Goal: Information Seeking & Learning: Learn about a topic

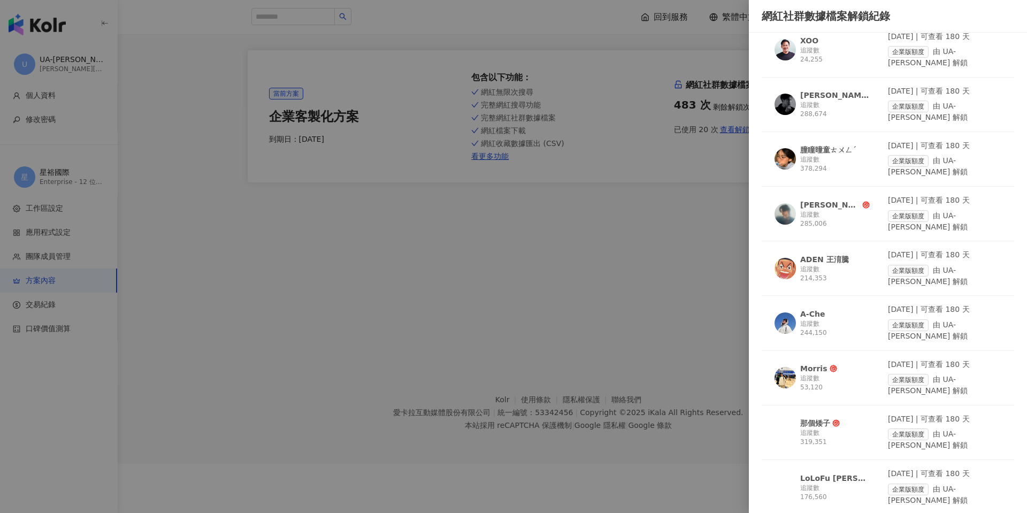
scroll to position [481, 0]
click at [813, 428] on div "追蹤數 319,351" at bounding box center [835, 437] width 70 height 18
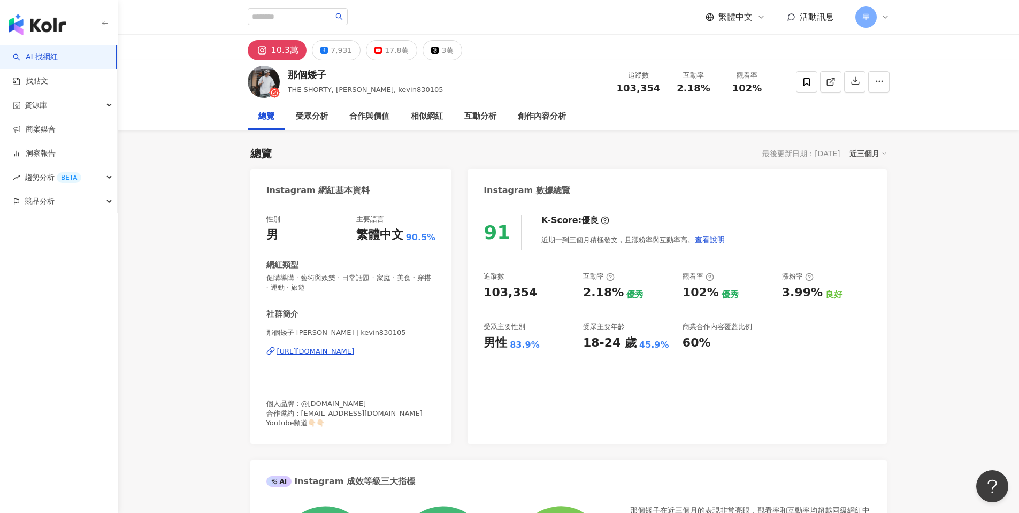
click at [882, 20] on icon at bounding box center [885, 17] width 9 height 9
click at [913, 56] on div "Enterprise - 12 位成員" at bounding box center [924, 56] width 65 height 9
click at [268, 15] on input "search" at bounding box center [289, 16] width 83 height 17
click at [50, 54] on link "AI 找網紅" at bounding box center [35, 57] width 45 height 11
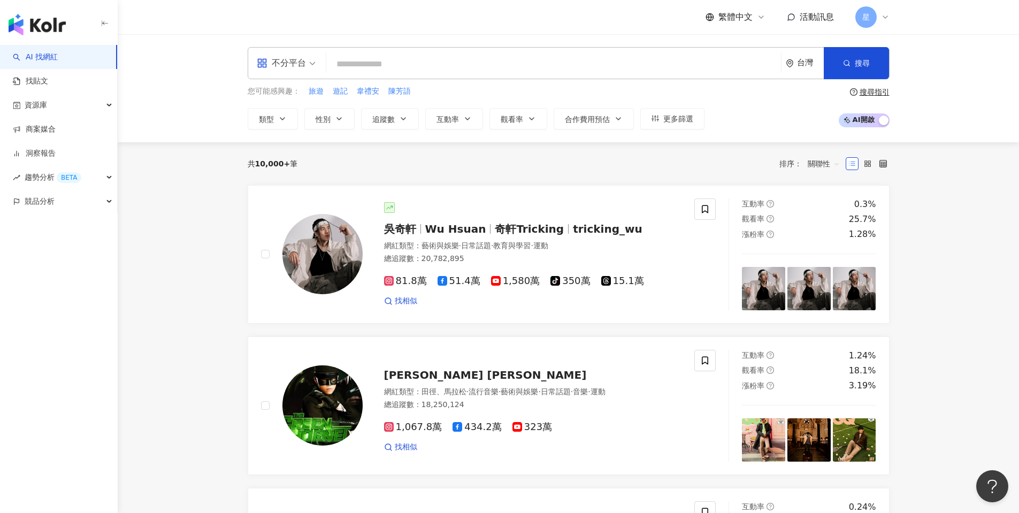
click at [50, 54] on link "AI 找網紅" at bounding box center [35, 57] width 45 height 11
click at [882, 18] on icon at bounding box center [885, 17] width 9 height 9
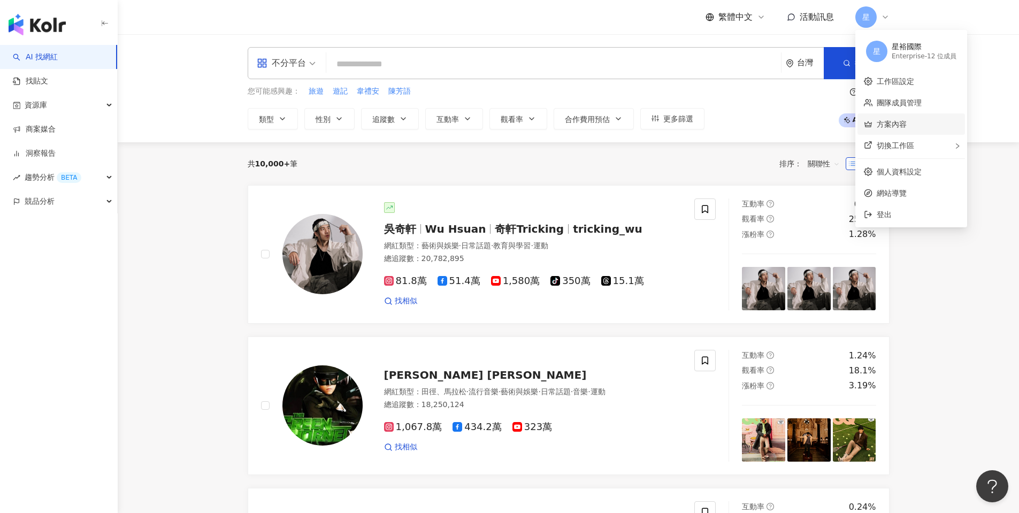
click at [898, 127] on link "方案內容" at bounding box center [892, 124] width 30 height 9
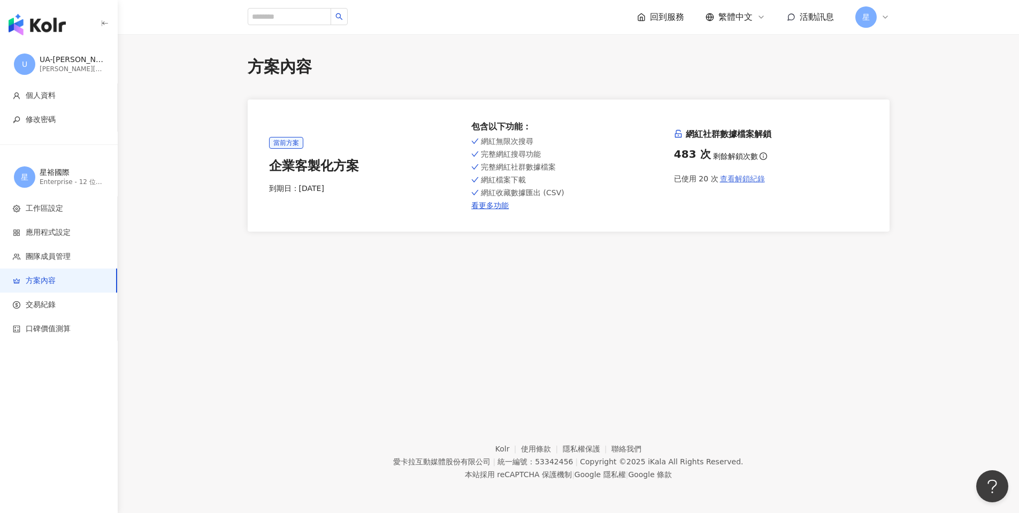
click at [741, 180] on span "查看解鎖紀錄" at bounding box center [742, 178] width 45 height 9
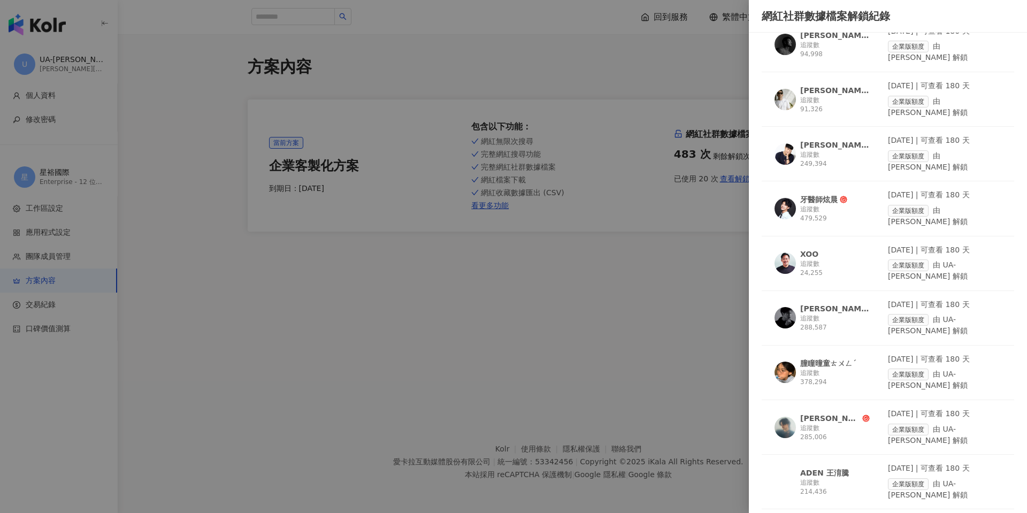
scroll to position [428, 0]
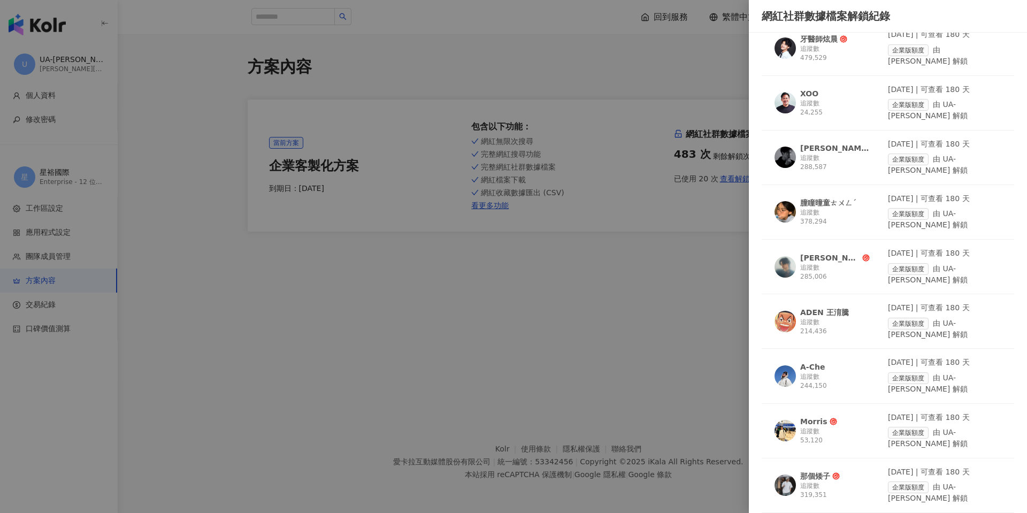
click at [655, 55] on div at bounding box center [513, 256] width 1027 height 513
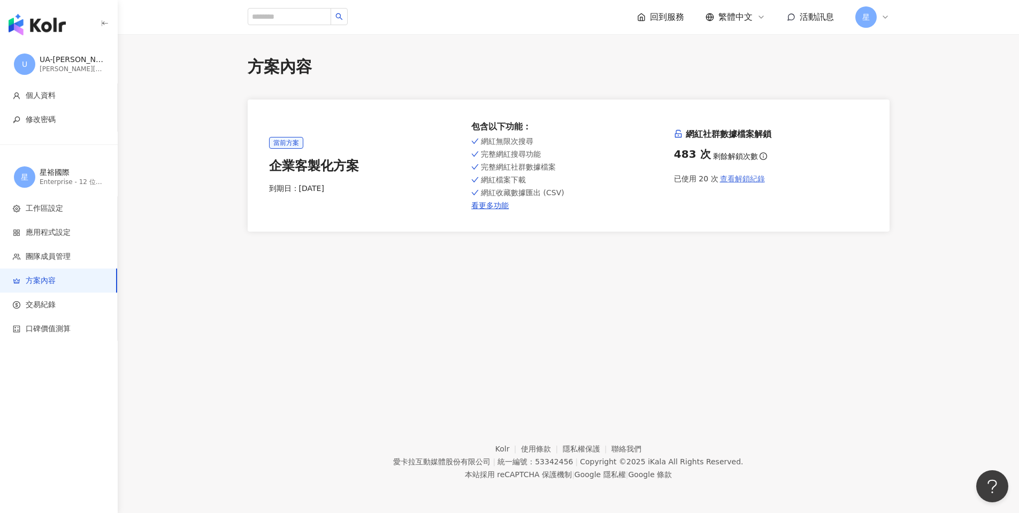
click at [724, 182] on span "查看解鎖紀錄" at bounding box center [742, 178] width 45 height 9
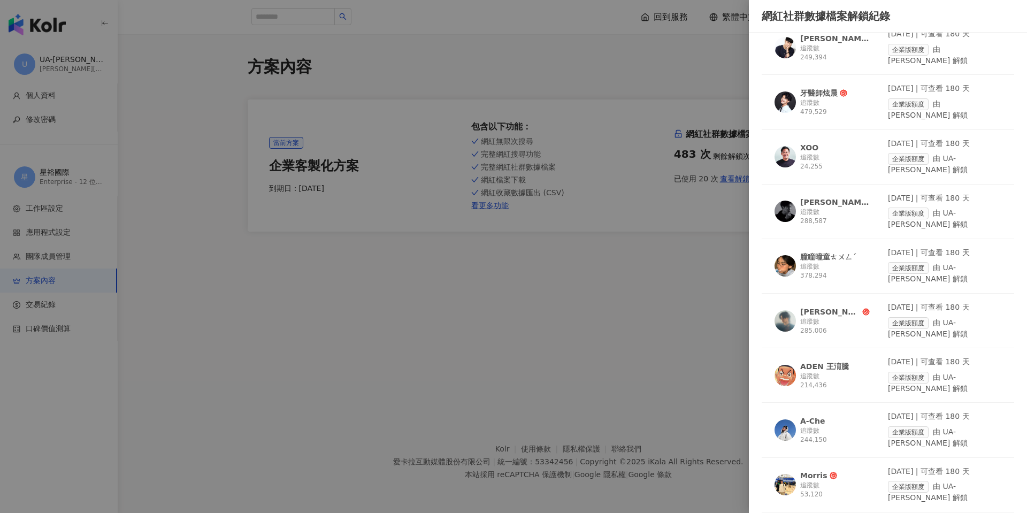
scroll to position [374, 0]
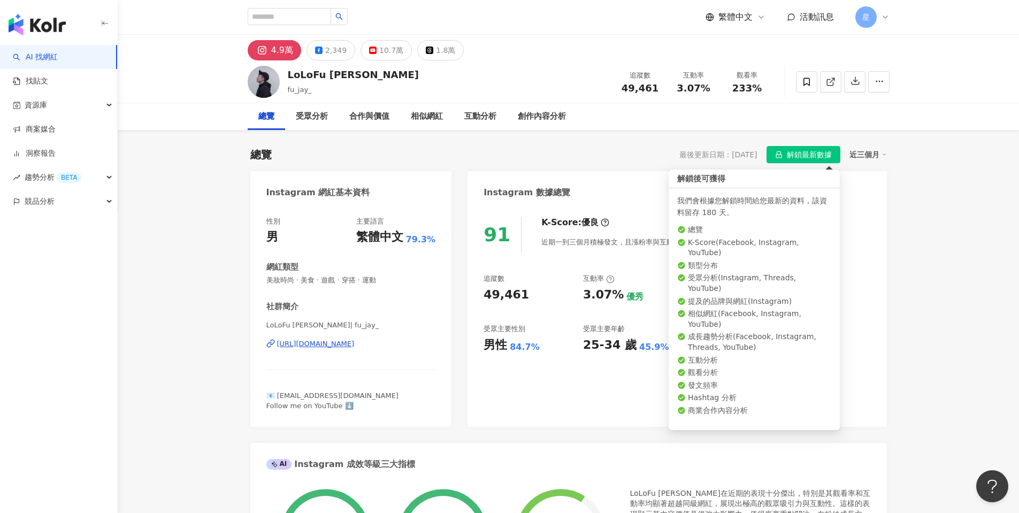
click at [817, 152] on span "解鎖最新數據" at bounding box center [809, 155] width 45 height 17
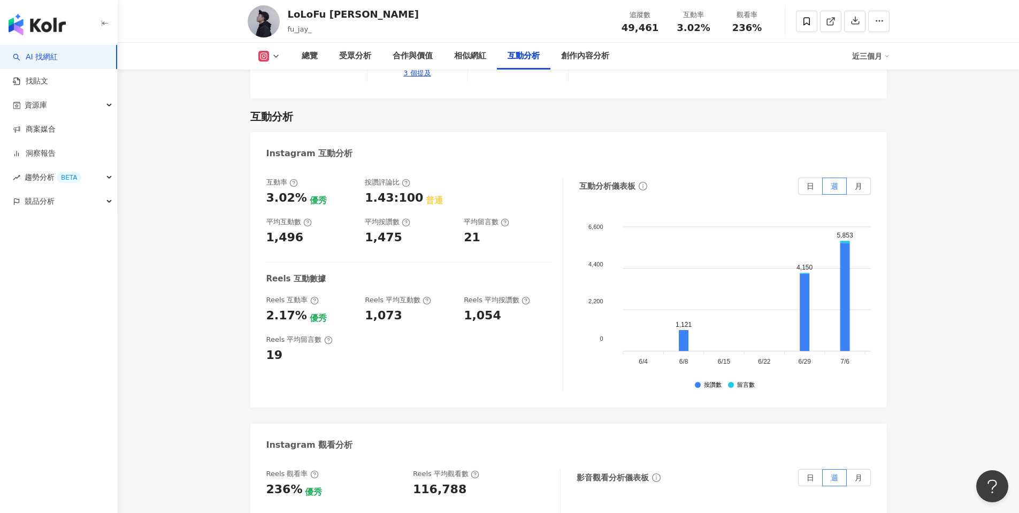
scroll to position [2086, 0]
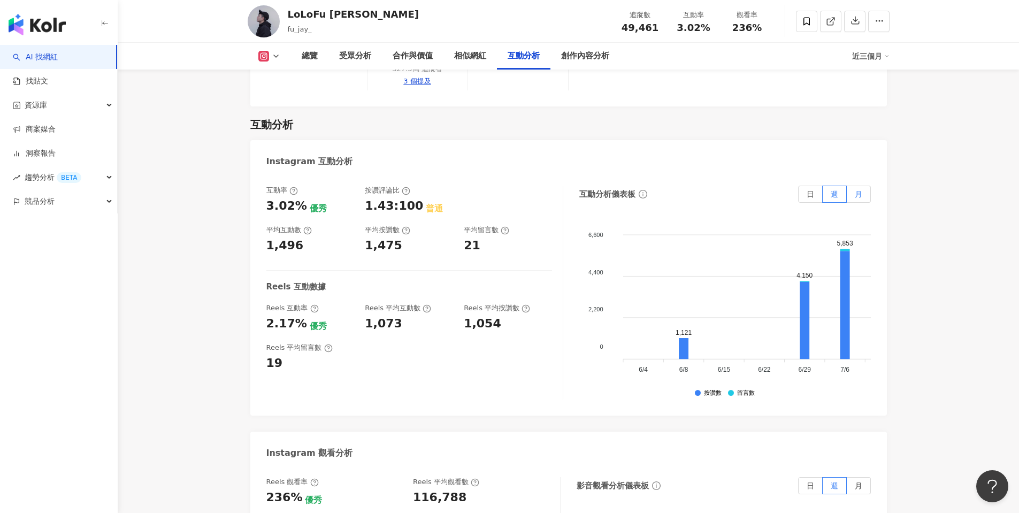
click at [858, 190] on span "月" at bounding box center [858, 194] width 7 height 9
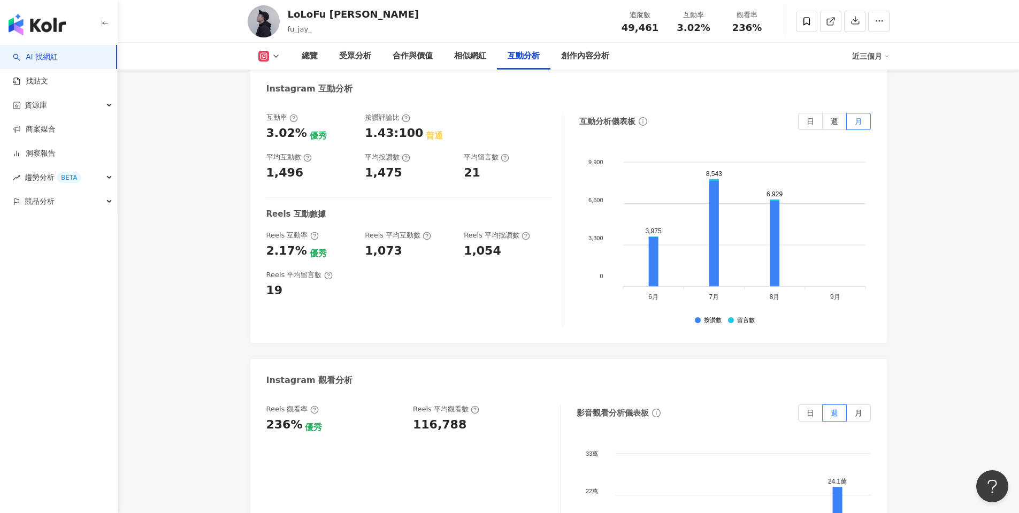
scroll to position [2193, 0]
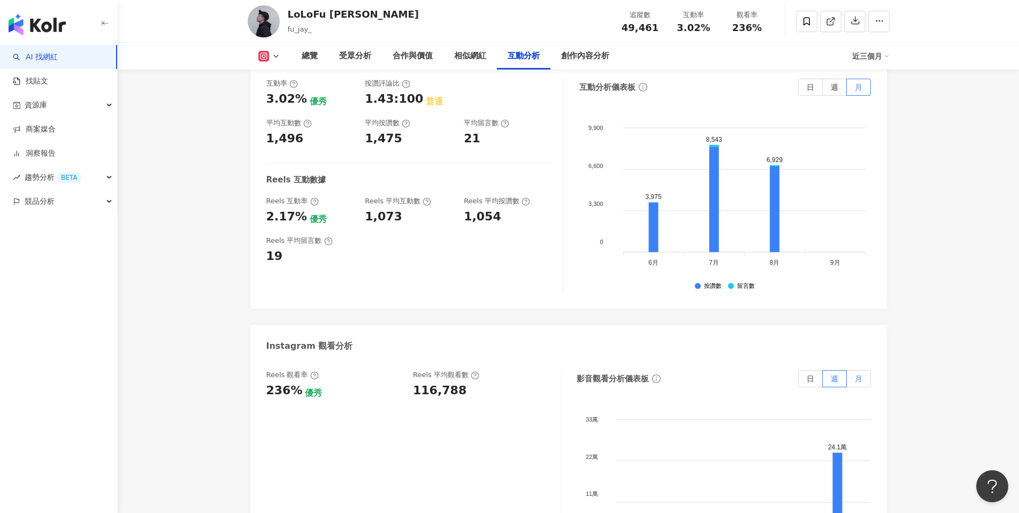
click at [858, 374] on span "月" at bounding box center [858, 378] width 7 height 9
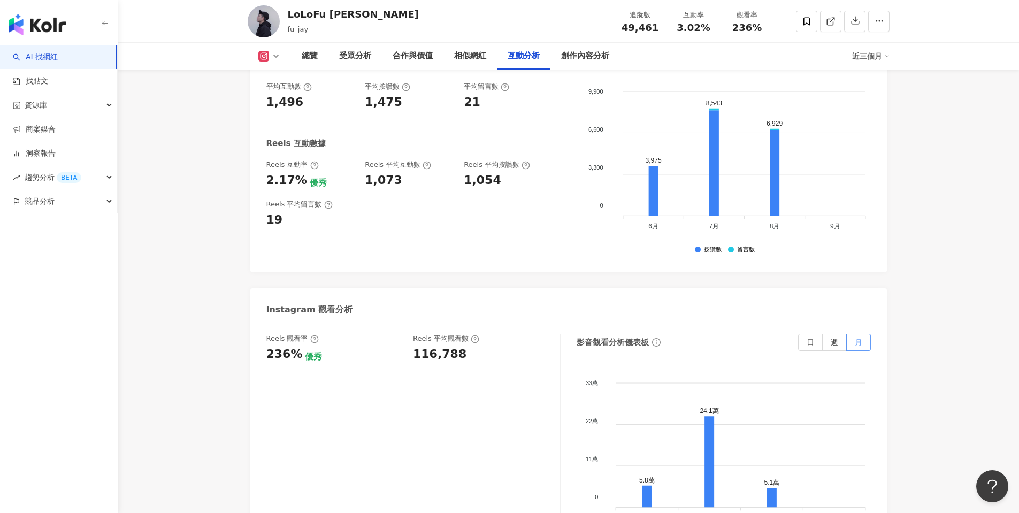
scroll to position [2300, 0]
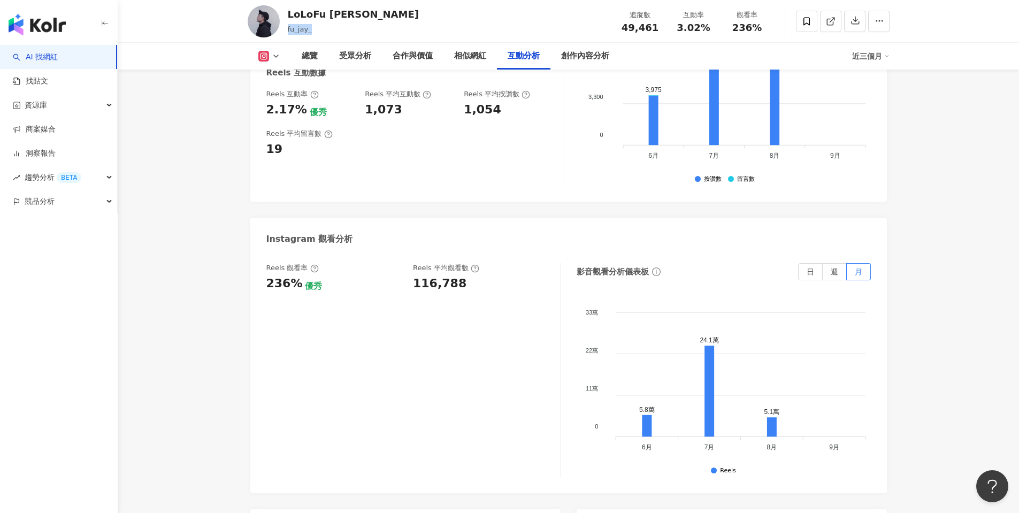
drag, startPoint x: 287, startPoint y: 29, endPoint x: 310, endPoint y: 33, distance: 23.7
click at [310, 33] on div "LoLoFu [PERSON_NAME]fu_jay_ 追蹤數 49,461 互動率 3.02% 觀看率 236%" at bounding box center [568, 21] width 685 height 42
copy span "fu_jay_"
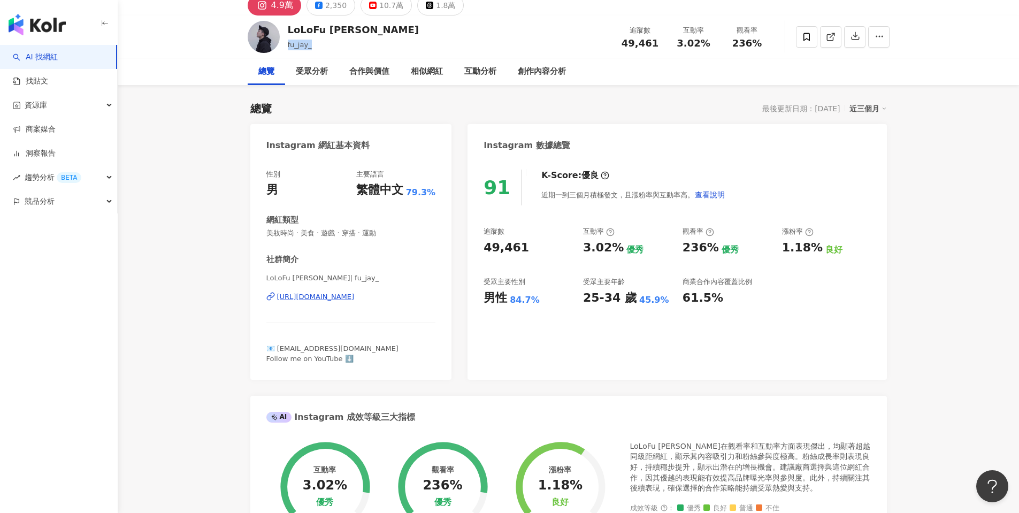
scroll to position [0, 0]
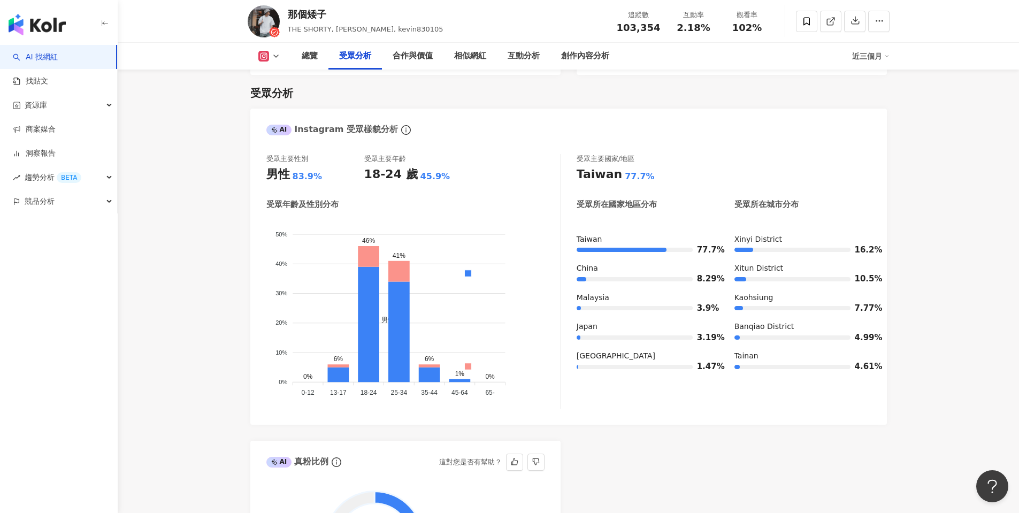
scroll to position [749, 0]
